Goal: Transaction & Acquisition: Purchase product/service

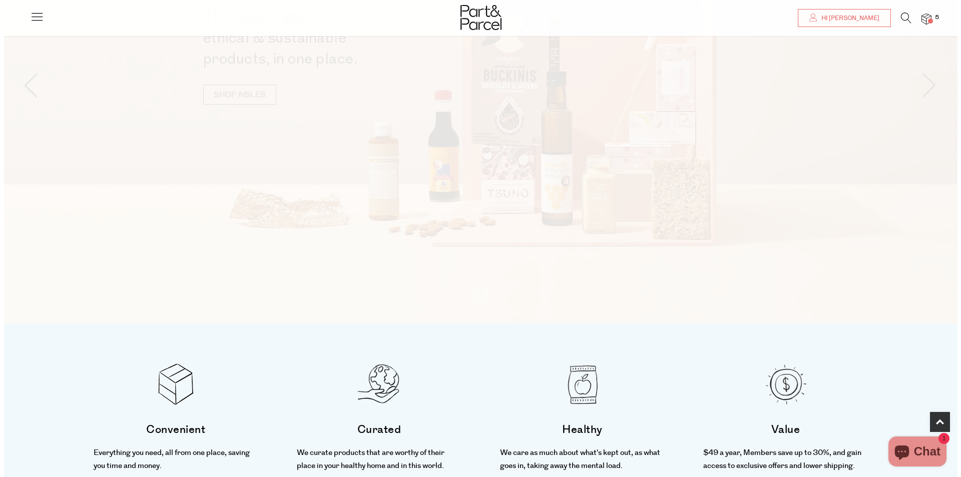
scroll to position [600, 0]
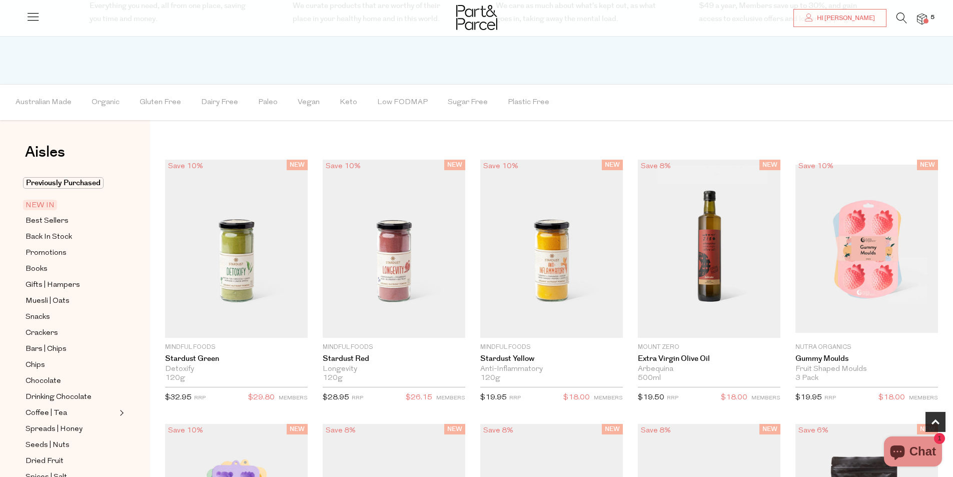
click at [905, 15] on icon at bounding box center [902, 18] width 11 height 11
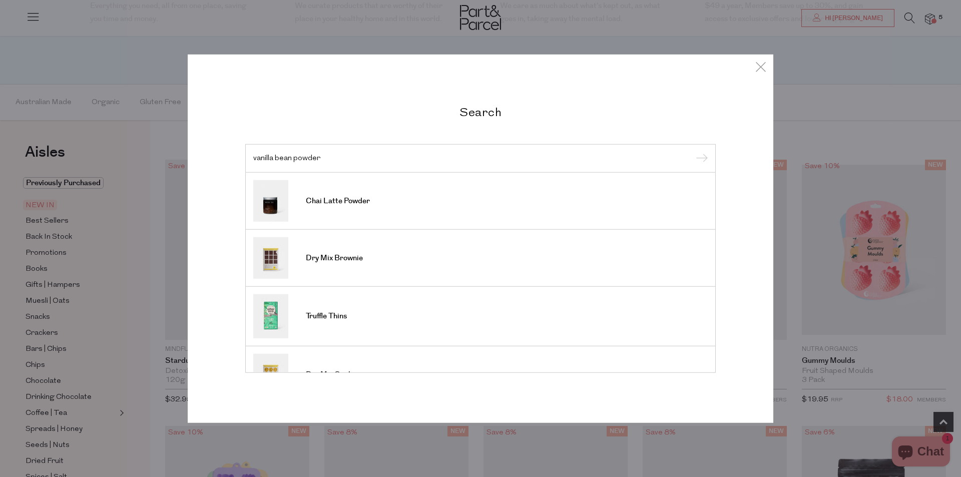
type input "vanilla bean powder"
click at [692, 151] on input "submit" at bounding box center [699, 158] width 15 height 15
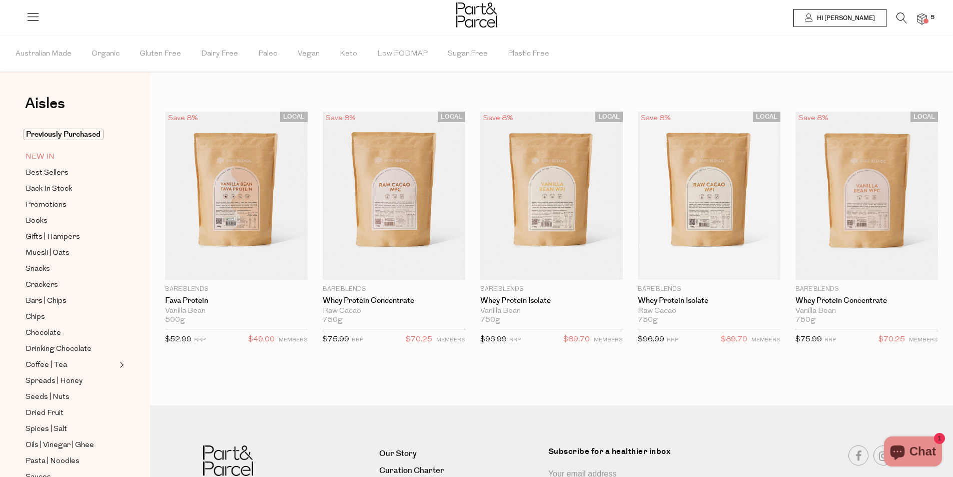
click at [58, 159] on link "NEW IN" at bounding box center [71, 157] width 91 height 13
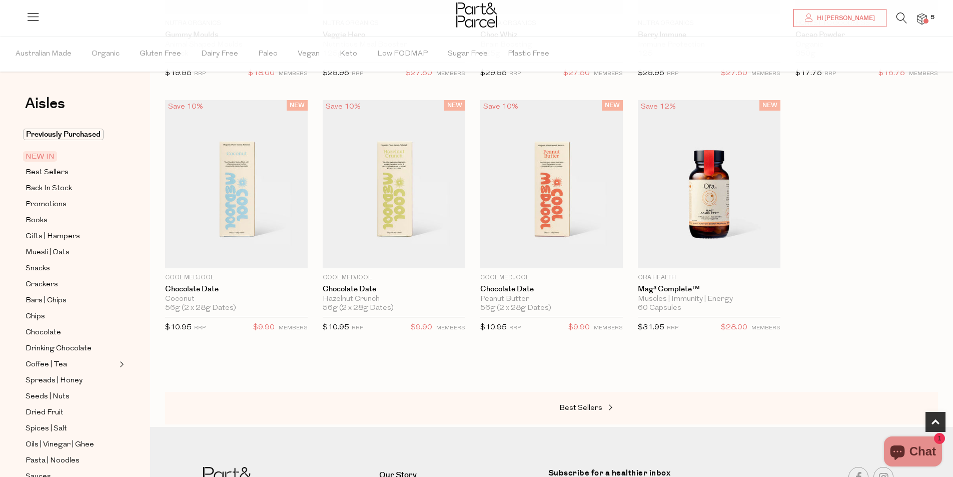
scroll to position [550, 0]
click at [929, 16] on span "5" at bounding box center [932, 17] width 9 height 9
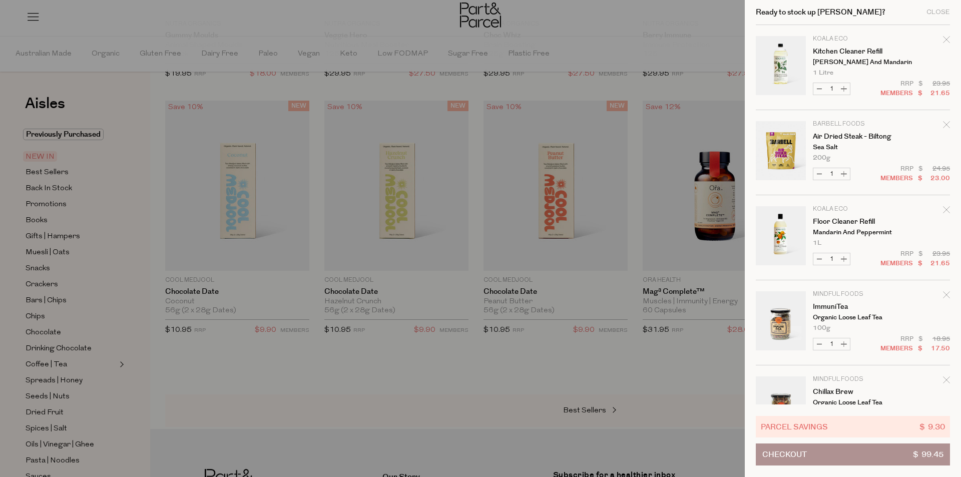
scroll to position [46, 0]
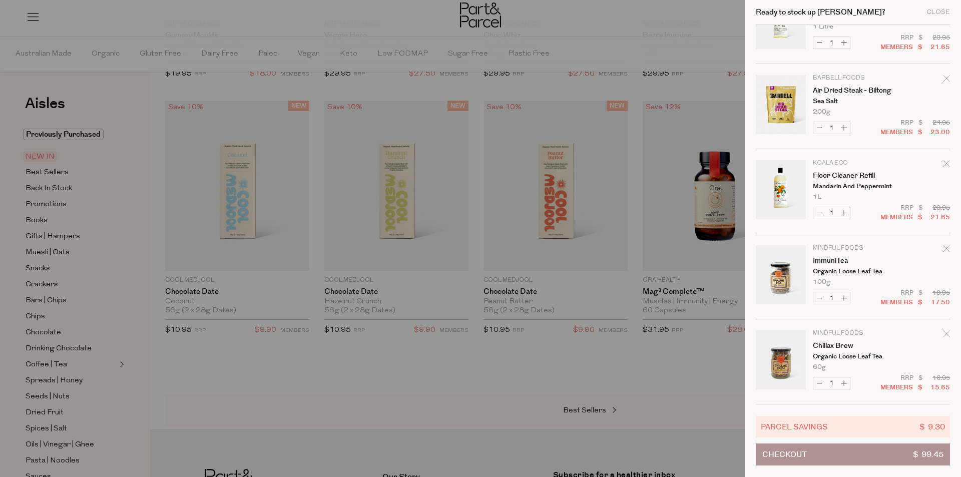
click at [420, 401] on div at bounding box center [480, 238] width 961 height 477
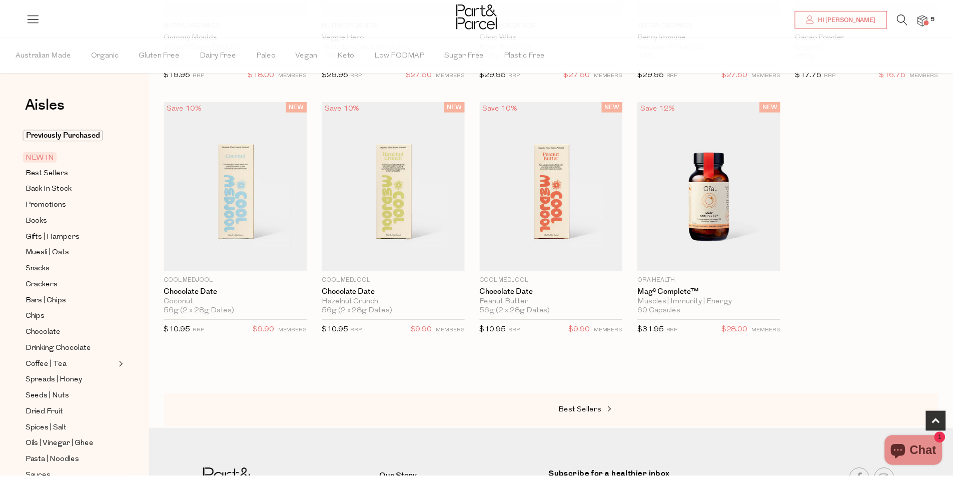
scroll to position [550, 0]
